Goal: Task Accomplishment & Management: Manage account settings

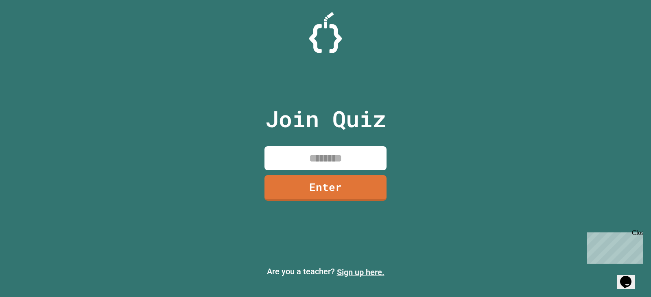
click at [352, 272] on link "Sign up here." at bounding box center [361, 273] width 48 height 10
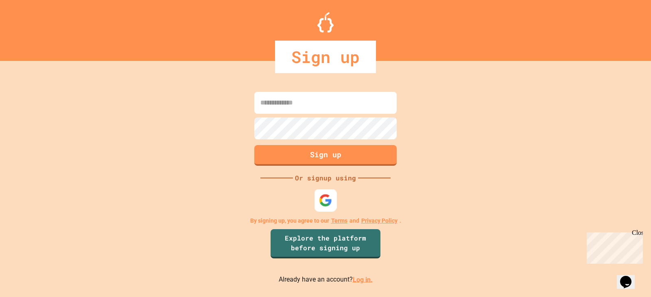
click at [324, 200] on img at bounding box center [325, 200] width 13 height 13
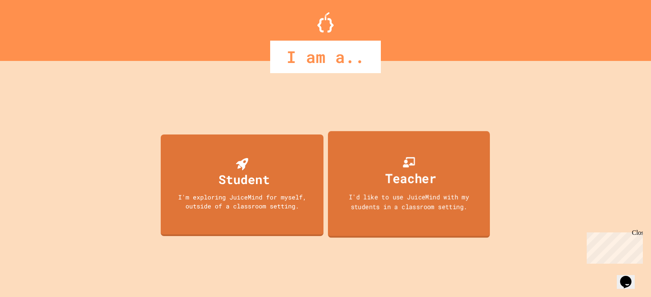
click at [432, 173] on div "Teacher" at bounding box center [410, 178] width 51 height 19
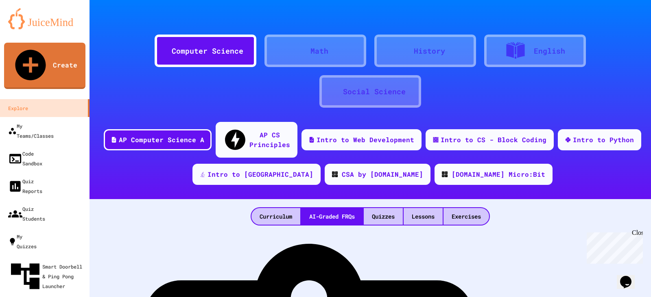
click at [194, 55] on div "Computer Science" at bounding box center [208, 51] width 72 height 11
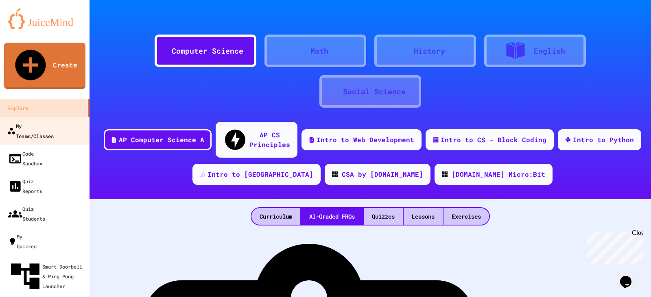
click at [31, 121] on div "My Teams/Classes" at bounding box center [30, 131] width 47 height 20
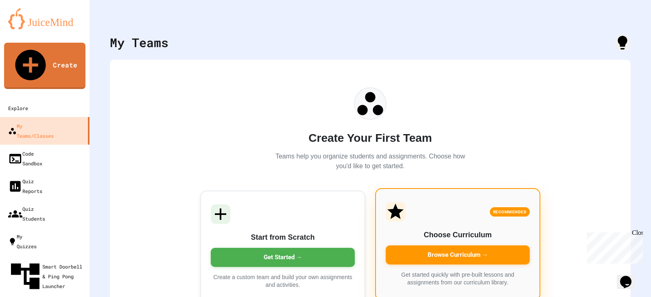
click at [441, 253] on div "Browse Curriculum →" at bounding box center [458, 255] width 144 height 19
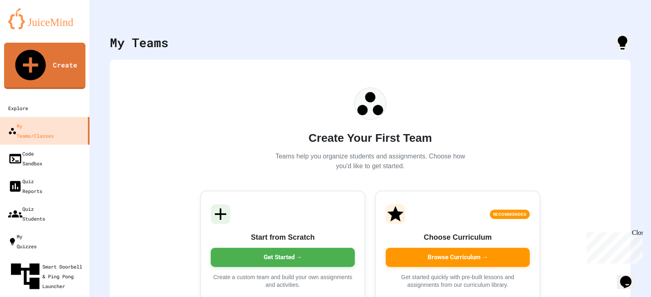
type input "*********"
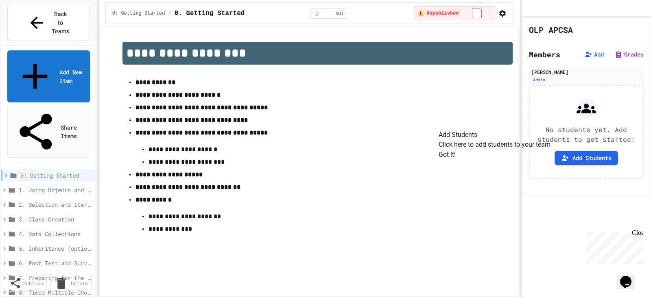
click at [456, 160] on button "Got it!" at bounding box center [447, 155] width 17 height 10
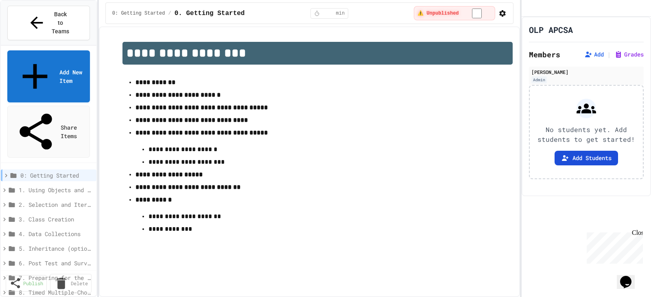
click at [593, 166] on button "Add Students" at bounding box center [585, 158] width 63 height 15
click at [46, 186] on span "1. Using Objects and Methods" at bounding box center [54, 190] width 71 height 9
click at [5, 172] on icon at bounding box center [5, 175] width 7 height 7
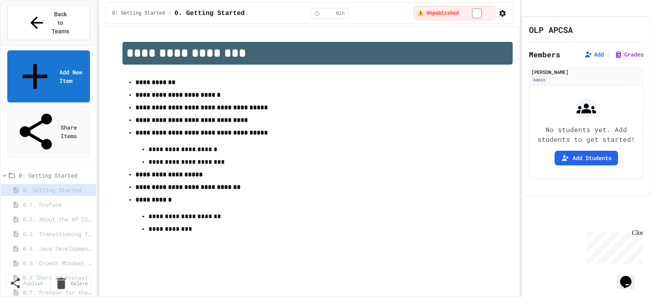
click at [499, 13] on icon "button" at bounding box center [502, 13] width 8 height 8
click at [499, 297] on div at bounding box center [325, 298] width 651 height 0
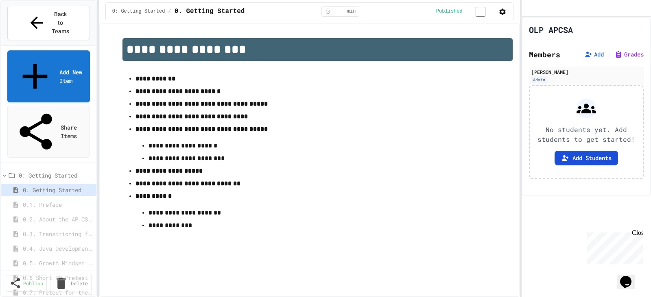
click at [581, 166] on button "Add Students" at bounding box center [585, 158] width 63 height 15
click at [44, 215] on span "0.2. About the AP CSA Exam" at bounding box center [55, 219] width 65 height 9
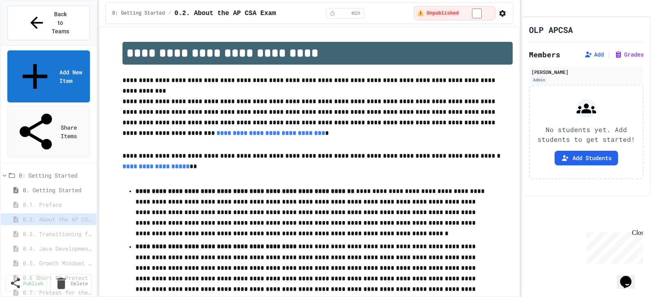
scroll to position [65, 0]
click at [47, 253] on span "1. Using Objects and Methods" at bounding box center [54, 257] width 71 height 9
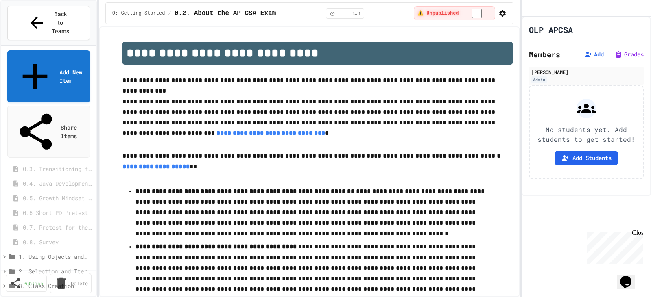
click at [47, 253] on span "1. Using Objects and Methods" at bounding box center [54, 257] width 71 height 9
click at [49, 267] on span "1.1. Introduction to Algorithms, Programming, and Compilers" at bounding box center [55, 271] width 65 height 9
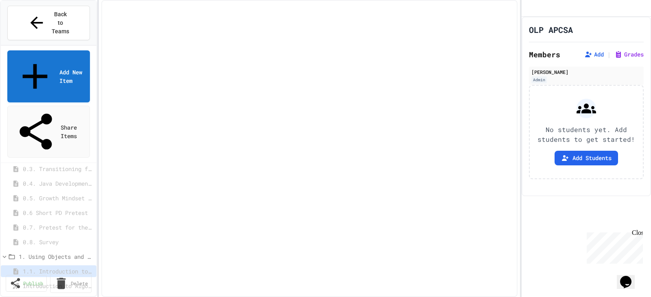
select select "***"
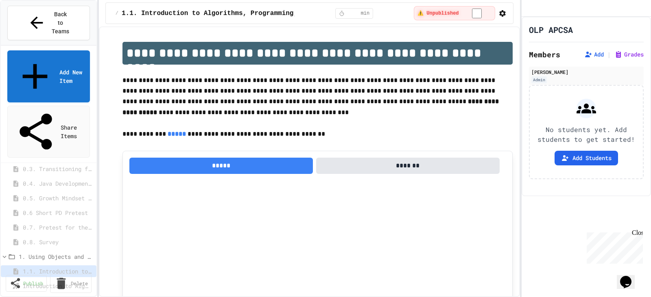
click at [48, 282] on span "Introduction to Algorithms, Programming, and Compilers" at bounding box center [55, 286] width 65 height 9
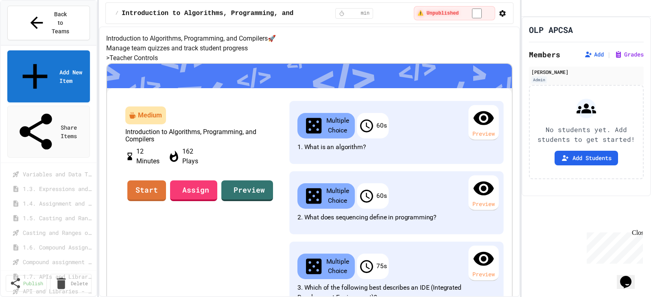
scroll to position [221, 0]
click at [55, 258] on span "1.7. APIs and Libraries" at bounding box center [55, 262] width 65 height 9
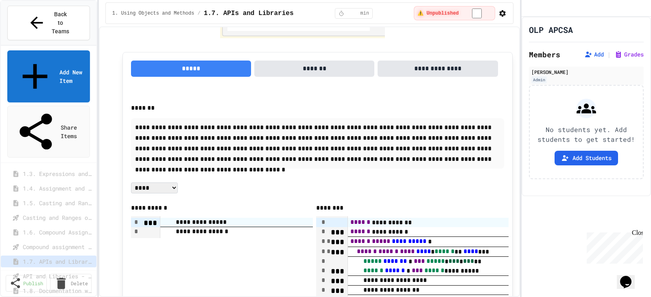
scroll to position [4053, 0]
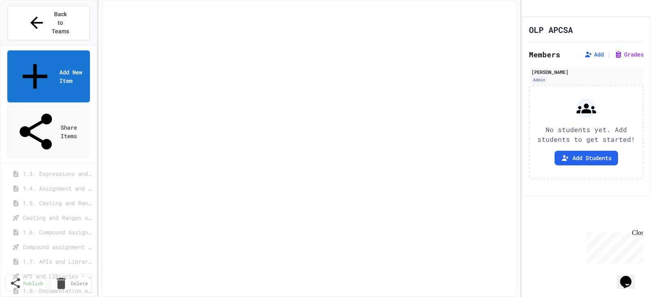
select select "***"
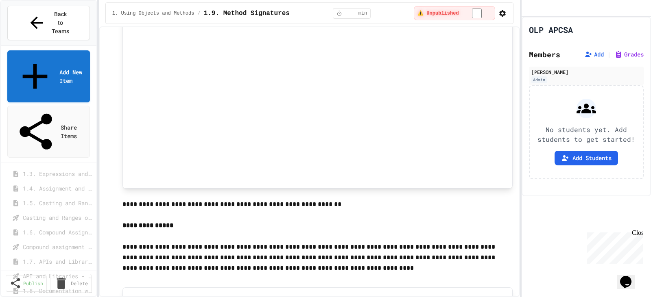
scroll to position [3347, 0]
select select "***"
